Goal: Task Accomplishment & Management: Manage account settings

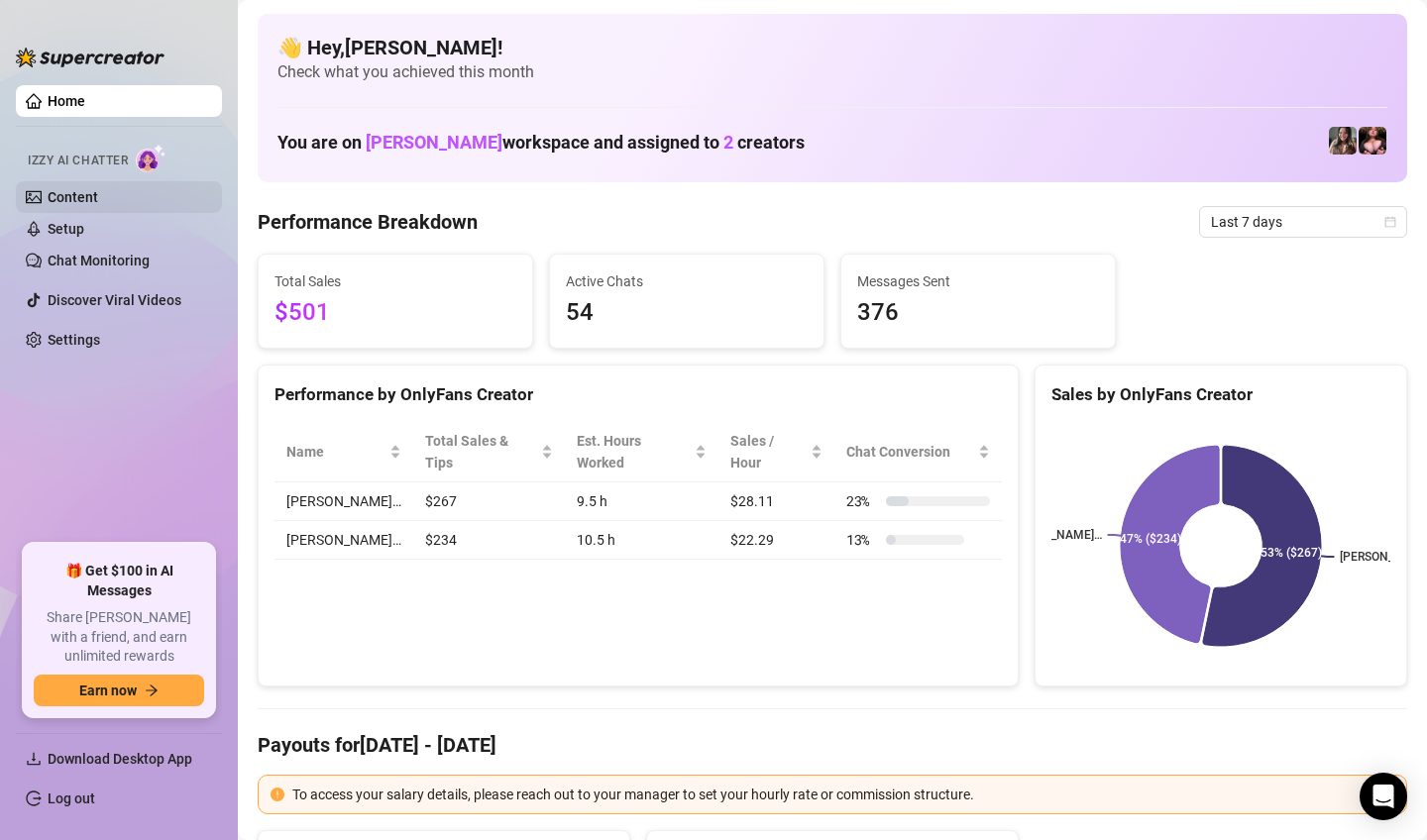
click at [48, 200] on link "Content" at bounding box center [73, 197] width 51 height 16
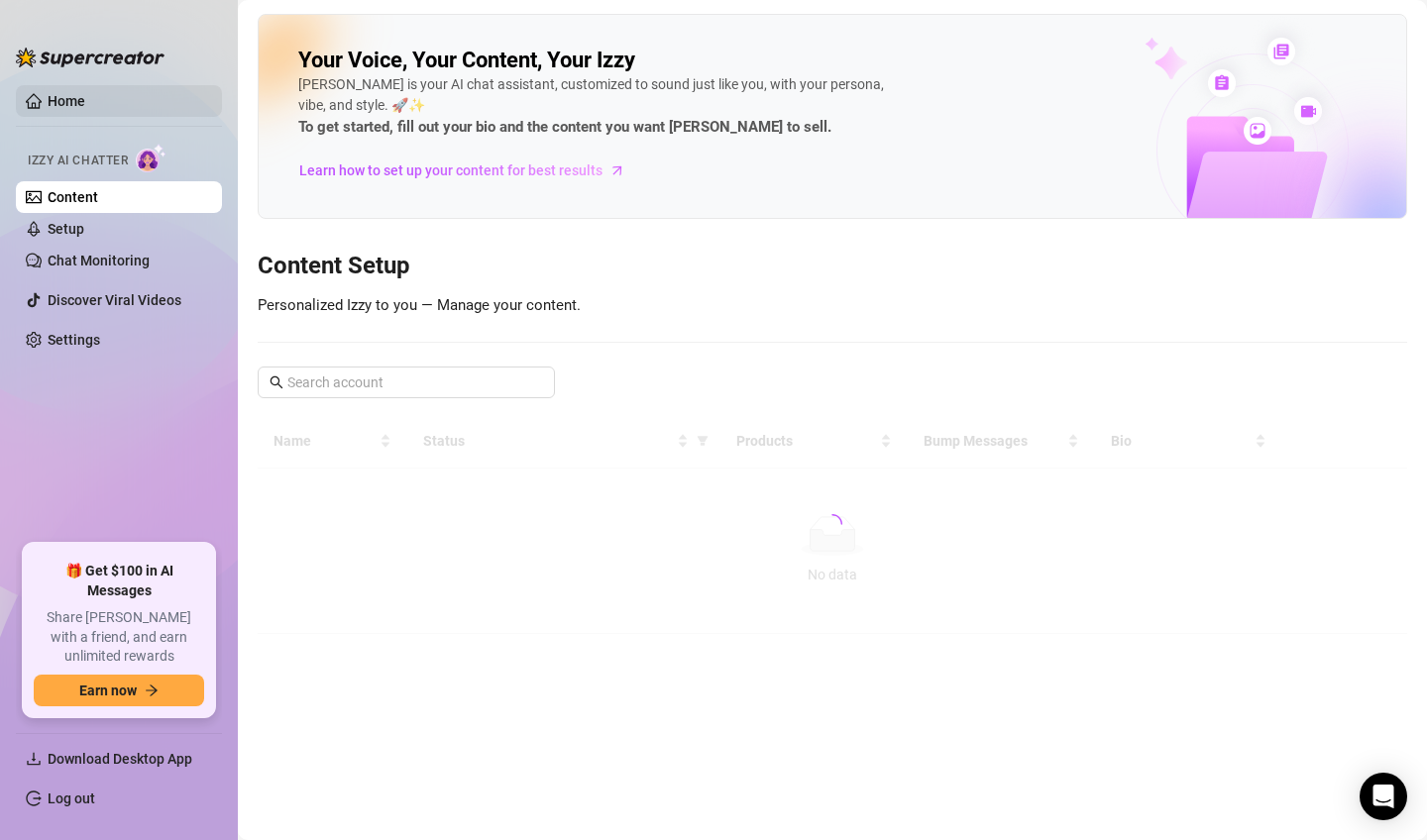
click at [85, 97] on link "Home" at bounding box center [67, 101] width 38 height 16
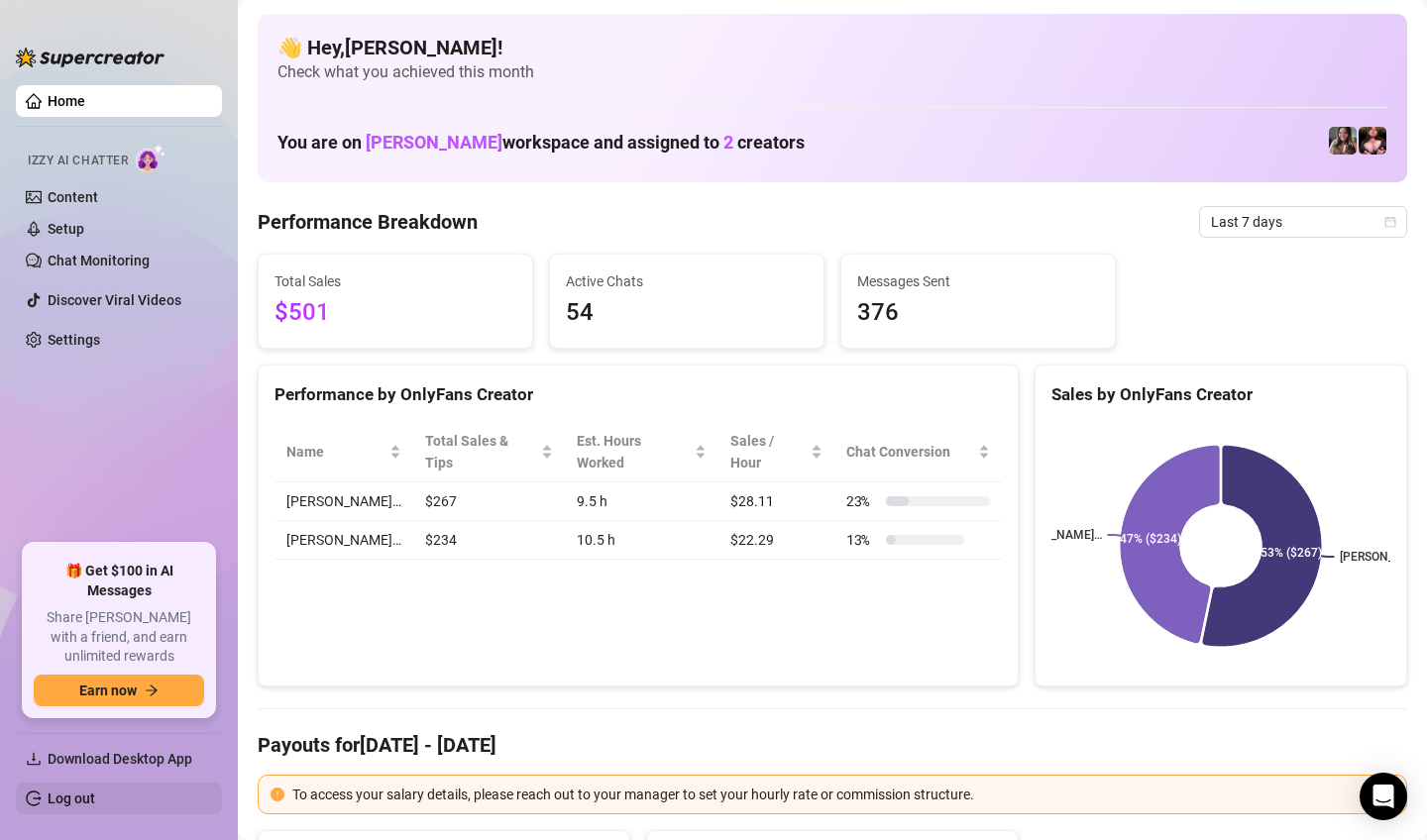
click at [89, 790] on link "Log out" at bounding box center [72, 798] width 48 height 16
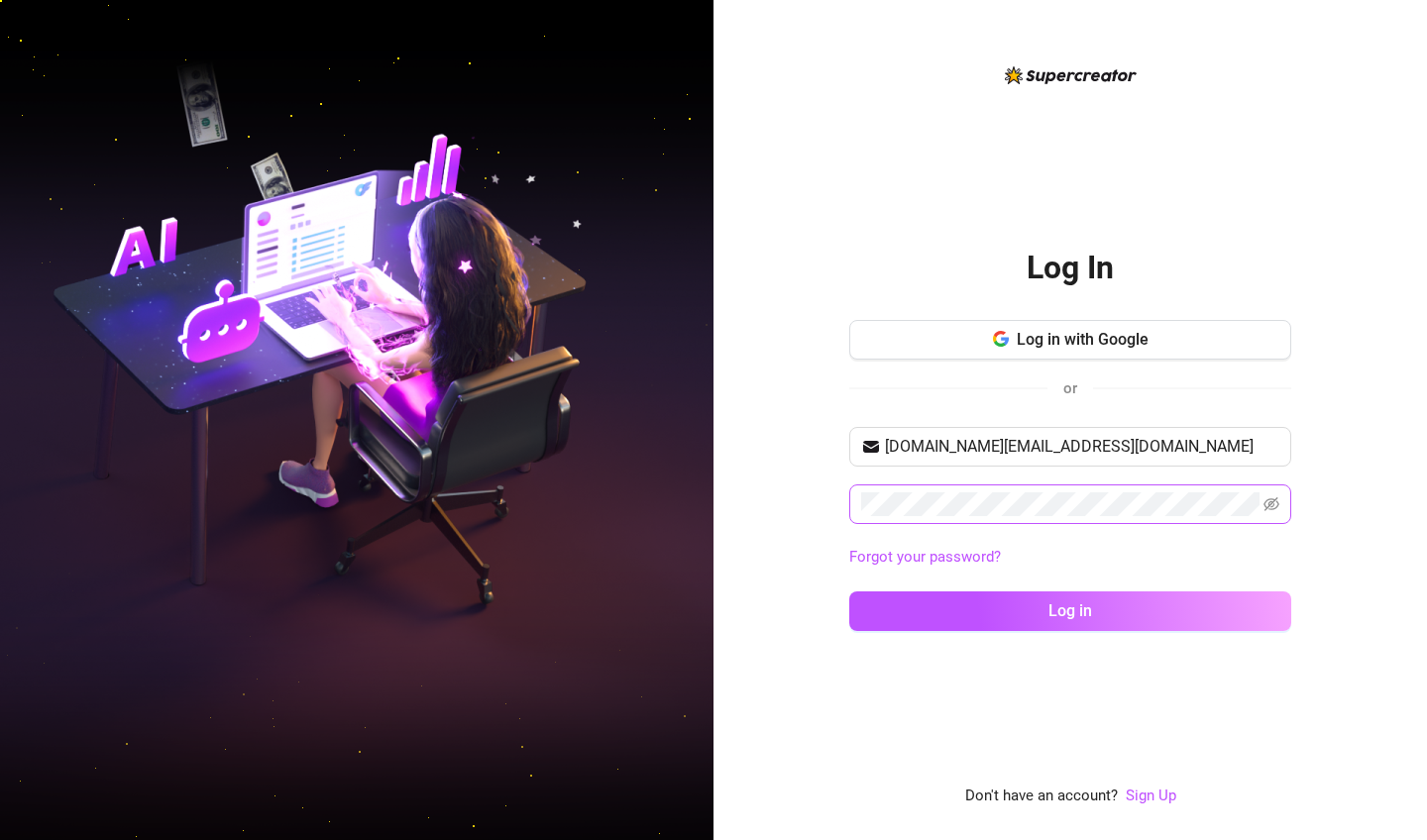
type input "remarkableryann.biz@gmail.com"
click at [1070, 610] on button "Log in" at bounding box center [1070, 611] width 442 height 40
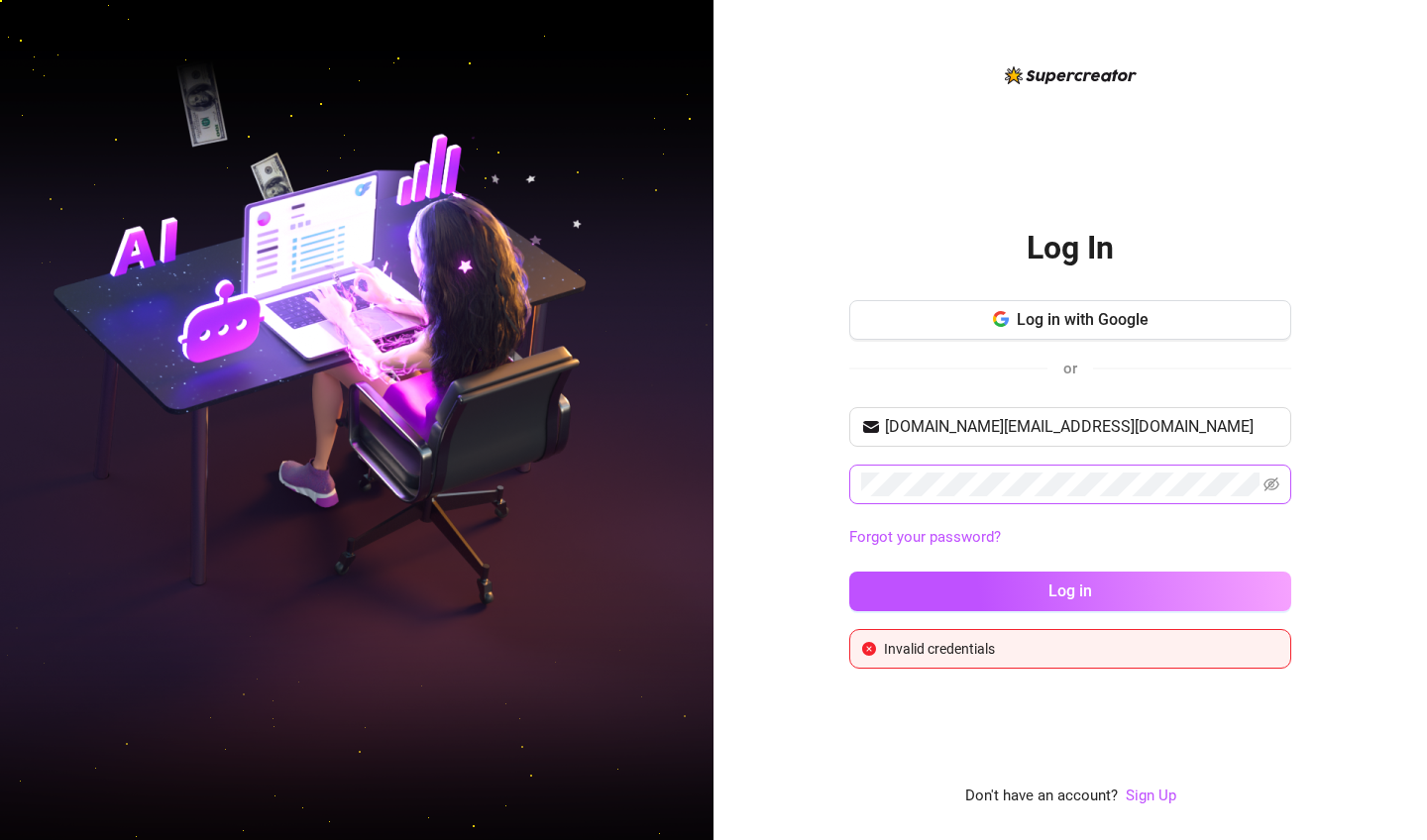
click at [919, 471] on div "remarkableryann.biz@gmail.com Forgot your password? Log in" at bounding box center [1070, 518] width 442 height 222
drag, startPoint x: 969, startPoint y: 461, endPoint x: 751, endPoint y: 489, distance: 219.8
click at [751, 489] on div "Log In Log in with Google or remarkableryann.biz@gmail.com Forgot your password…" at bounding box center [1070, 420] width 714 height 840
click at [1070, 590] on button "Log in" at bounding box center [1070, 591] width 442 height 40
click at [761, 474] on div "Log In Log in with Google or remarkableryann.biz@gmail.com Forgot your password…" at bounding box center [1070, 420] width 714 height 840
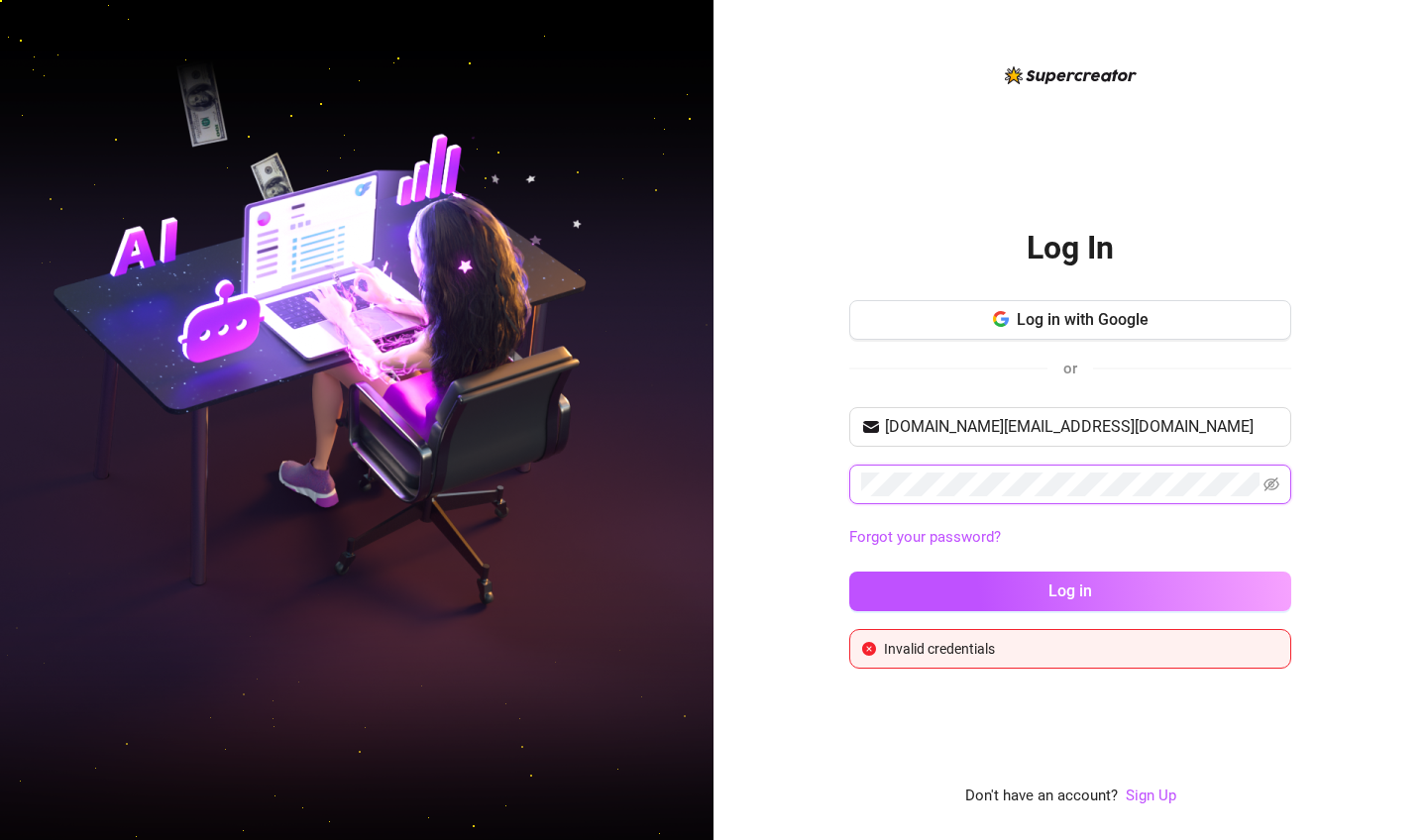
click at [1070, 590] on button "Log in" at bounding box center [1070, 591] width 442 height 40
click at [709, 493] on div "Log In Log in with Google or remarkableryann.biz@gmail.com Forgot your password…" at bounding box center [714, 420] width 1427 height 840
click at [1070, 590] on button "Log in" at bounding box center [1070, 591] width 442 height 40
click at [1269, 487] on icon "eye-invisible" at bounding box center [1271, 484] width 16 height 16
click at [673, 465] on div "Log In Log in with Google or remarkableryann.biz@gmail.com Forgot your password…" at bounding box center [714, 420] width 1427 height 840
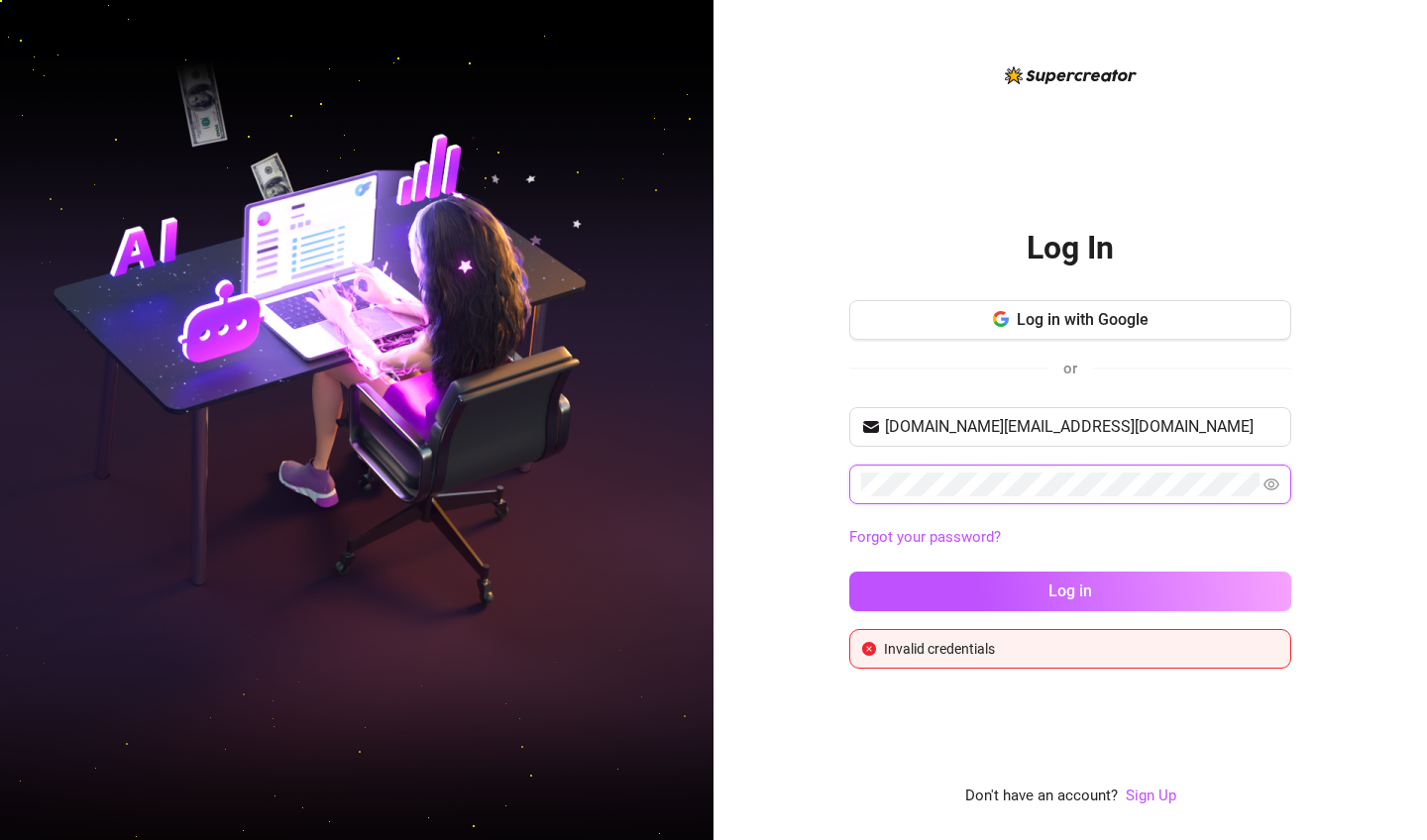
click at [1070, 590] on button "Log in" at bounding box center [1070, 591] width 442 height 40
